Goal: Task Accomplishment & Management: Manage account settings

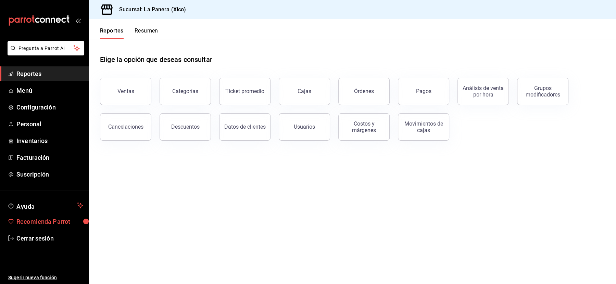
click at [27, 226] on link "Recomienda Parrot" at bounding box center [44, 221] width 89 height 15
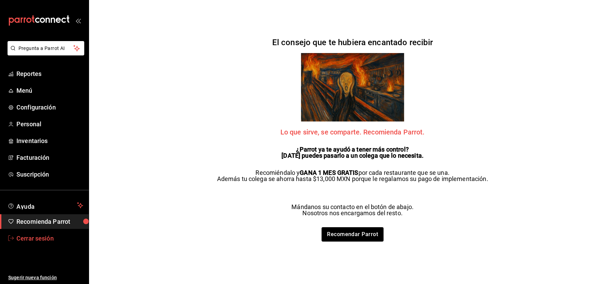
click at [30, 237] on span "Cerrar sesión" at bounding box center [49, 238] width 67 height 9
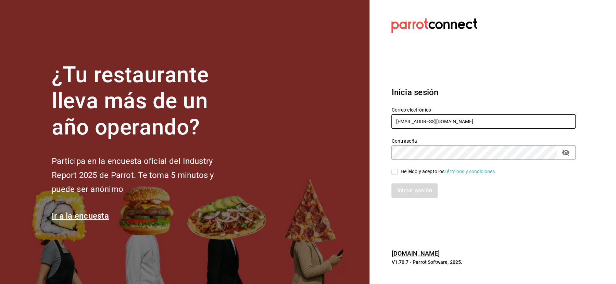
click at [426, 123] on input "[EMAIL_ADDRESS][DOMAIN_NAME]" at bounding box center [483, 121] width 184 height 14
paste input "babero@romanorte"
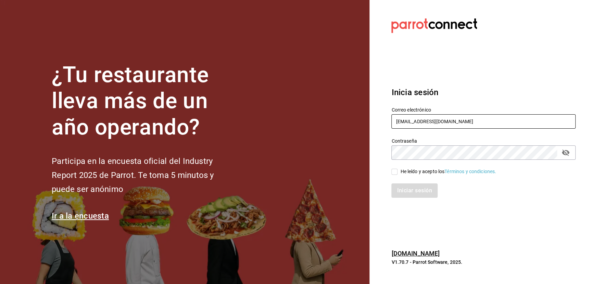
type input "[EMAIL_ADDRESS][DOMAIN_NAME]"
click at [409, 168] on div "He leído y acepto los Términos y condiciones." at bounding box center [448, 171] width 96 height 7
click at [398, 169] on input "He leído y acepto los Términos y condiciones." at bounding box center [394, 172] width 6 height 6
checkbox input "true"
click at [409, 192] on button "Iniciar sesión" at bounding box center [414, 191] width 47 height 14
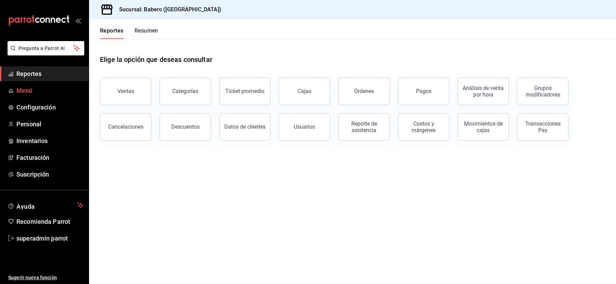
click at [23, 92] on span "Menú" at bounding box center [49, 90] width 67 height 9
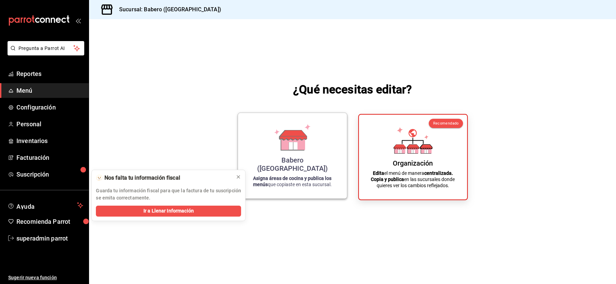
click at [315, 149] on div "Babero ([GEOGRAPHIC_DATA]) Asigna áreas de cocina y publica los menús que copia…" at bounding box center [292, 155] width 92 height 75
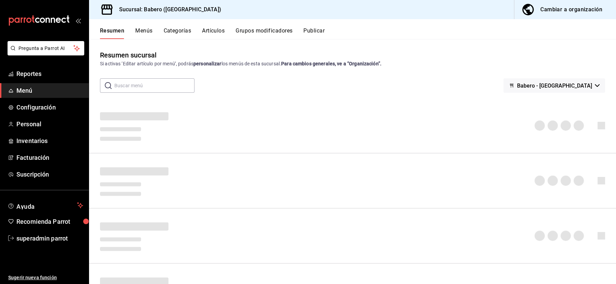
scroll to position [8, 0]
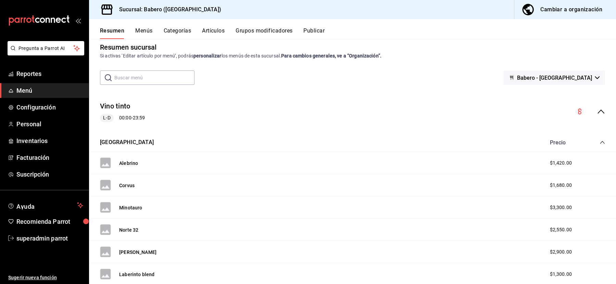
click at [211, 30] on button "Artículos" at bounding box center [213, 33] width 23 height 12
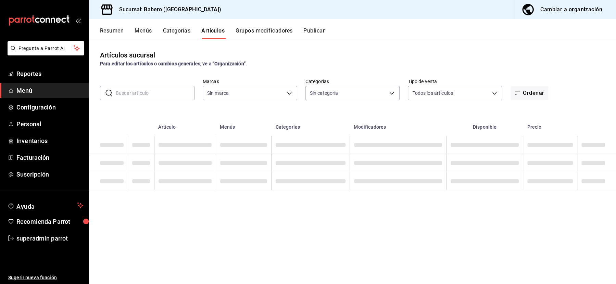
click at [134, 93] on input "text" at bounding box center [155, 93] width 79 height 14
type input "3c8689db-ba21-444b-9092-0c985d975b3f"
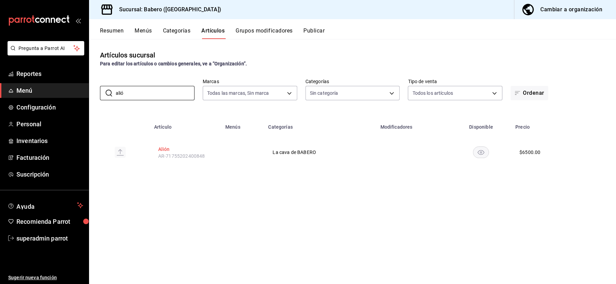
type input "alió"
click at [165, 150] on button "Alión" at bounding box center [185, 149] width 55 height 7
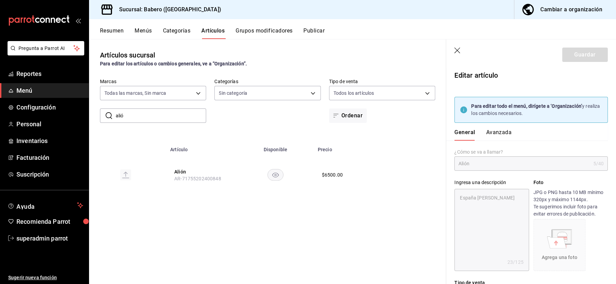
click at [491, 133] on button "Avanzada" at bounding box center [499, 135] width 26 height 12
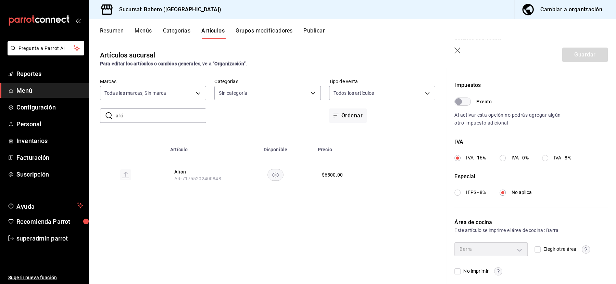
scroll to position [241, 0]
